Goal: Transaction & Acquisition: Purchase product/service

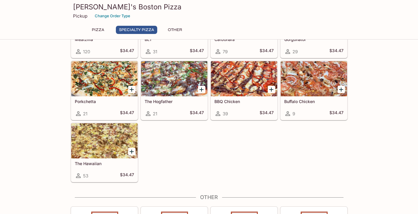
scroll to position [352, 0]
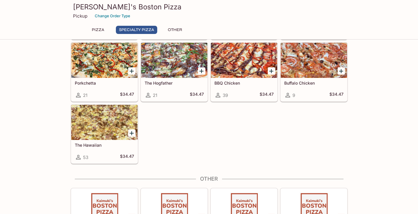
click at [110, 117] on div at bounding box center [104, 122] width 66 height 35
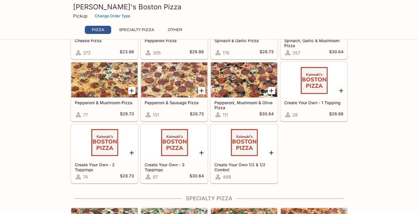
scroll to position [35, 0]
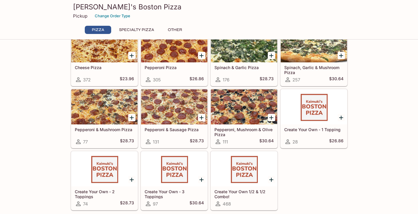
click at [247, 170] on div at bounding box center [244, 169] width 66 height 35
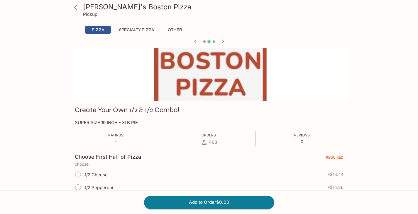
scroll to position [59, 0]
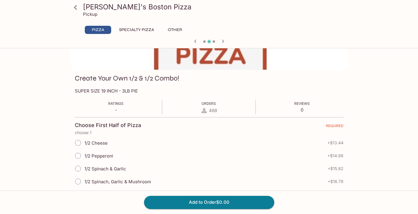
click at [78, 145] on input "1/2 Cheese" at bounding box center [78, 143] width 12 height 12
radio input "true"
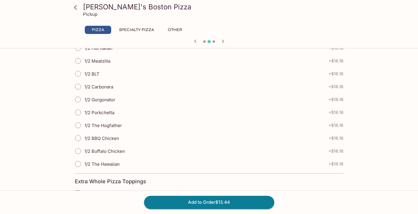
scroll to position [587, 0]
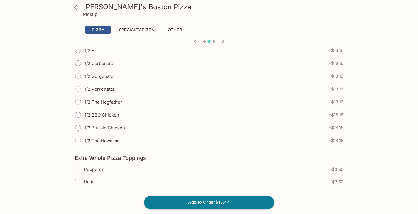
click at [77, 142] on input "1/2 The Hawaiian" at bounding box center [78, 141] width 12 height 12
radio input "true"
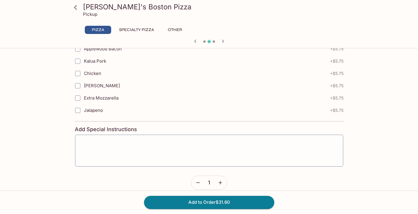
scroll to position [968, 0]
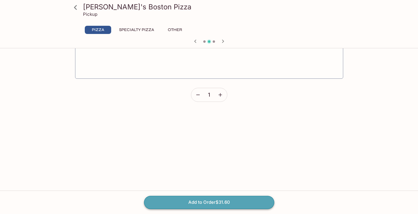
click at [215, 206] on button "Add to Order $31.60" at bounding box center [209, 202] width 130 height 13
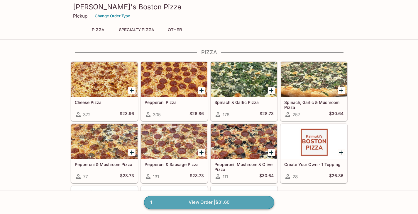
click at [236, 203] on link "1 View Order | $31.60" at bounding box center [209, 202] width 130 height 13
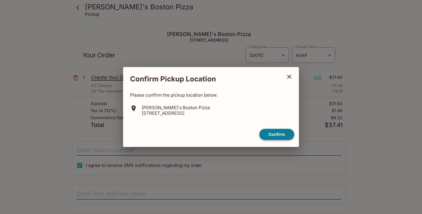
click at [280, 137] on button "Confirm" at bounding box center [277, 134] width 35 height 11
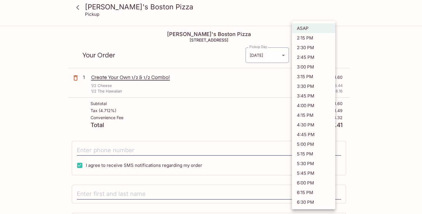
click at [323, 57] on body "[PERSON_NAME]'s Boston Pizza Pickup [PERSON_NAME]'s Boston Pizza [STREET_ADDRES…" at bounding box center [211, 133] width 422 height 214
click at [406, 95] on div at bounding box center [211, 107] width 422 height 214
